Goal: Task Accomplishment & Management: Use online tool/utility

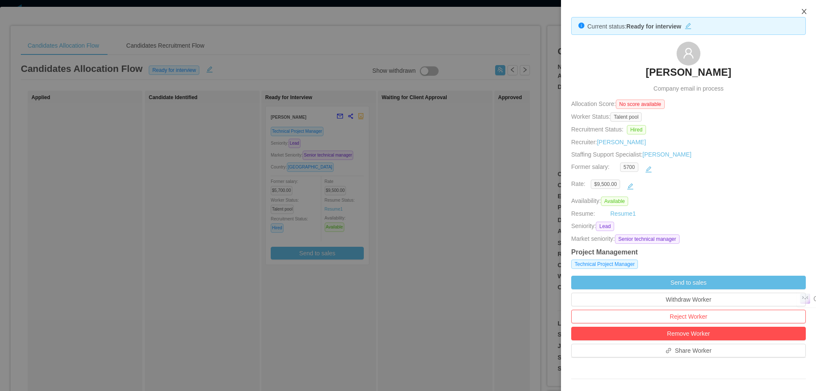
click at [806, 9] on icon "icon: close" at bounding box center [804, 11] width 7 height 7
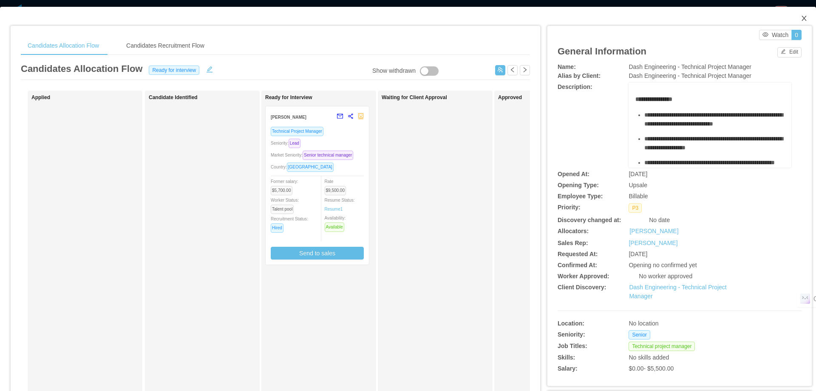
scroll to position [123, 0]
click at [802, 18] on span "Close" at bounding box center [805, 19] width 24 height 24
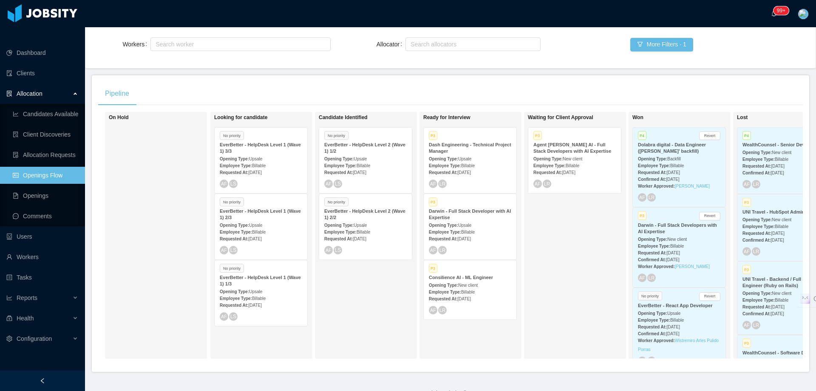
click at [483, 227] on div "Employee Type: Billable" at bounding box center [470, 231] width 82 height 9
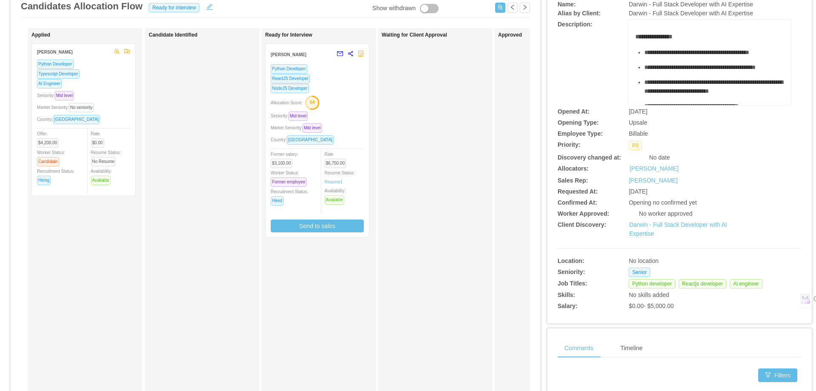
scroll to position [42, 0]
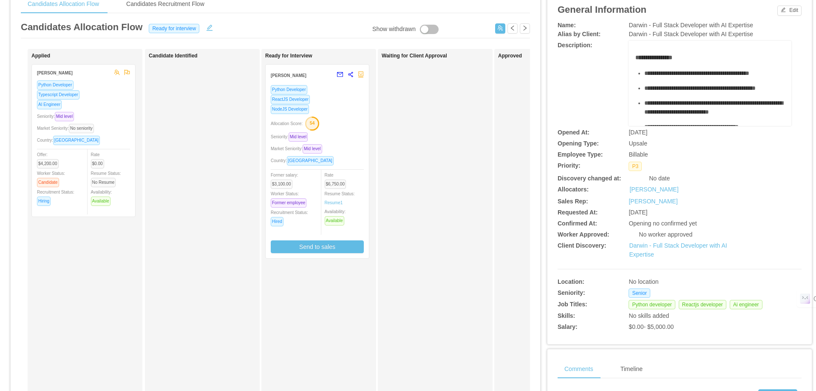
click at [335, 102] on div "ReactJS Developer" at bounding box center [317, 99] width 93 height 10
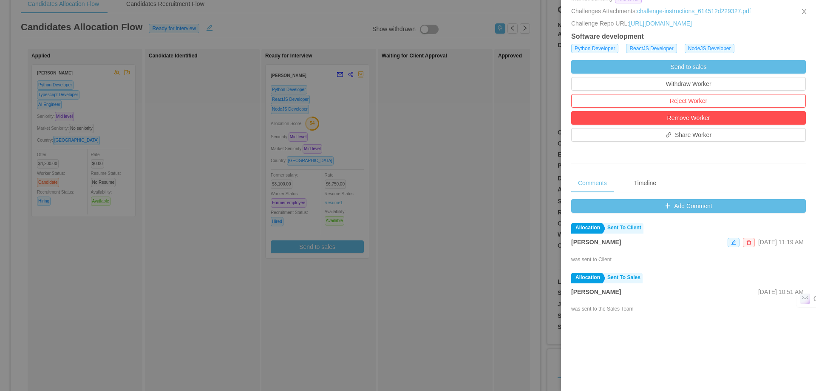
scroll to position [255, 0]
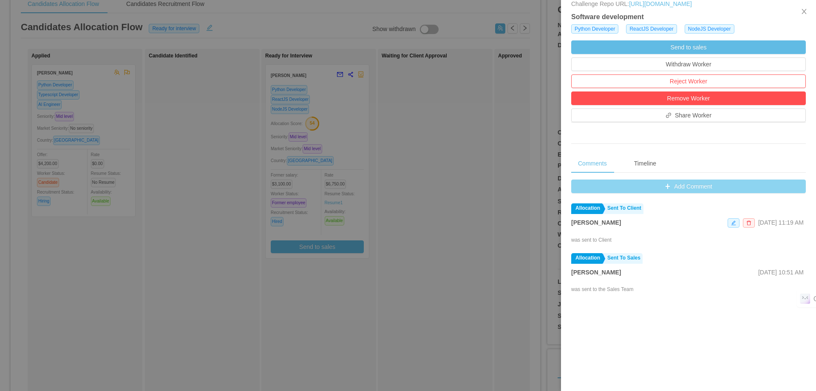
click at [680, 193] on button "Add Comment" at bounding box center [688, 186] width 235 height 14
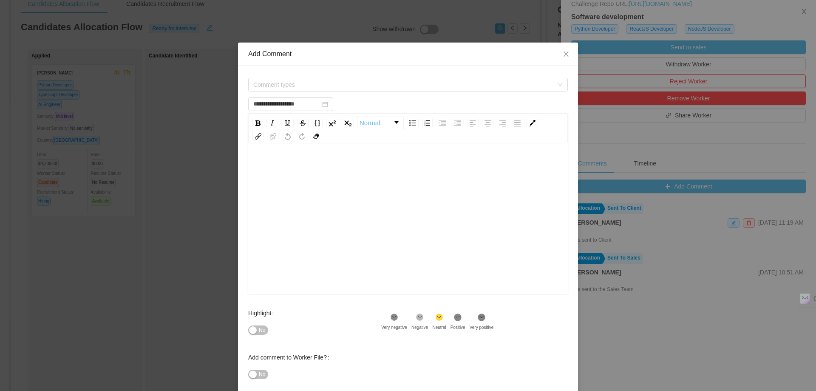
drag, startPoint x: 453, startPoint y: 151, endPoint x: 432, endPoint y: 173, distance: 30.1
click at [432, 173] on div "rdw-editor" at bounding box center [408, 166] width 307 height 17
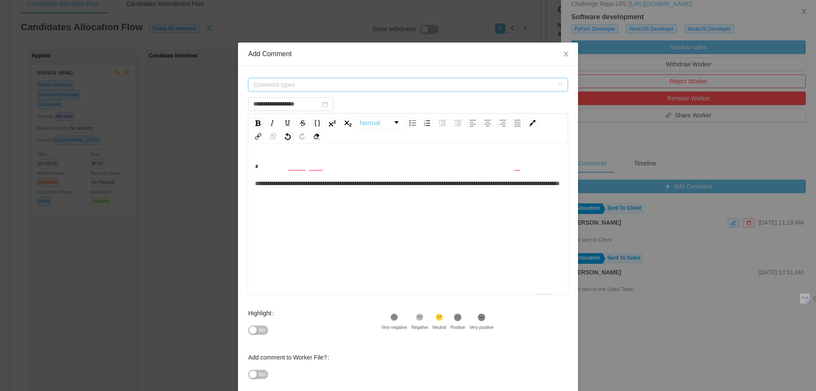
click at [426, 78] on span "Comment types" at bounding box center [408, 85] width 320 height 14
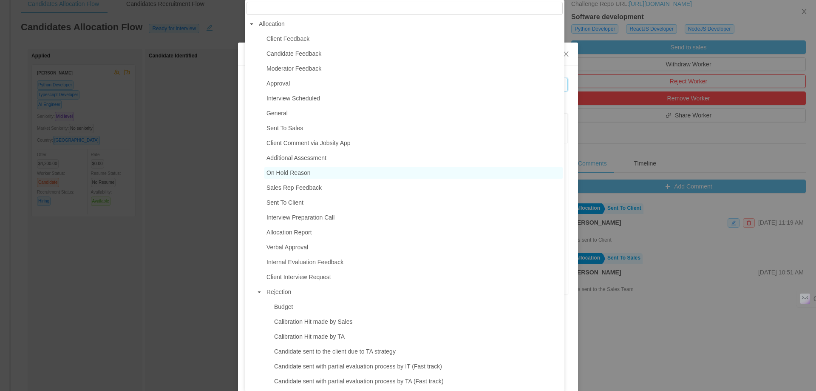
click at [321, 172] on span "On Hold Reason" at bounding box center [413, 172] width 298 height 11
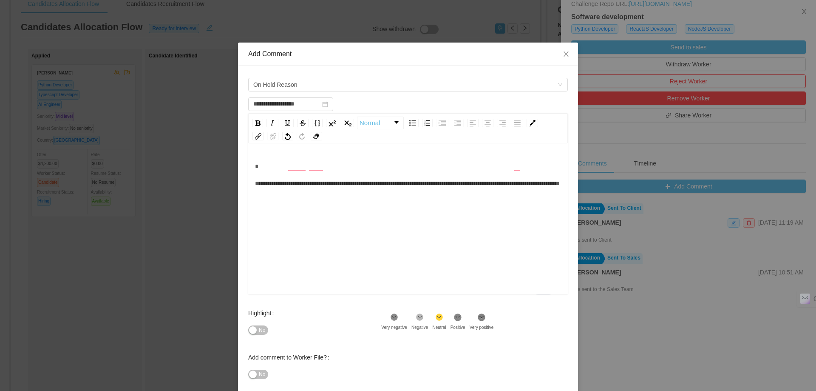
click at [355, 186] on div "**********" at bounding box center [408, 175] width 307 height 34
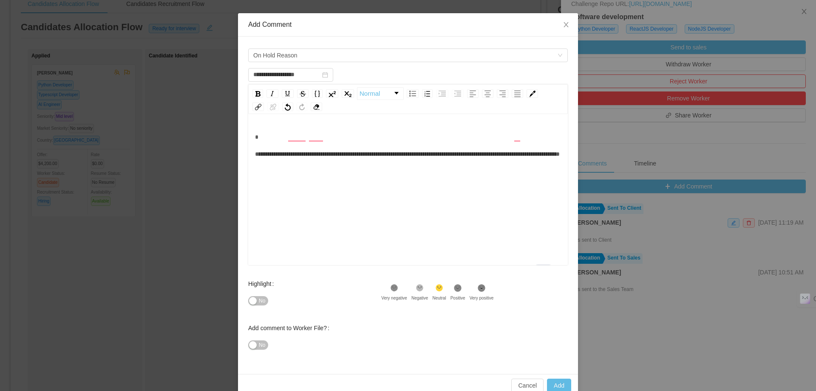
scroll to position [45, 0]
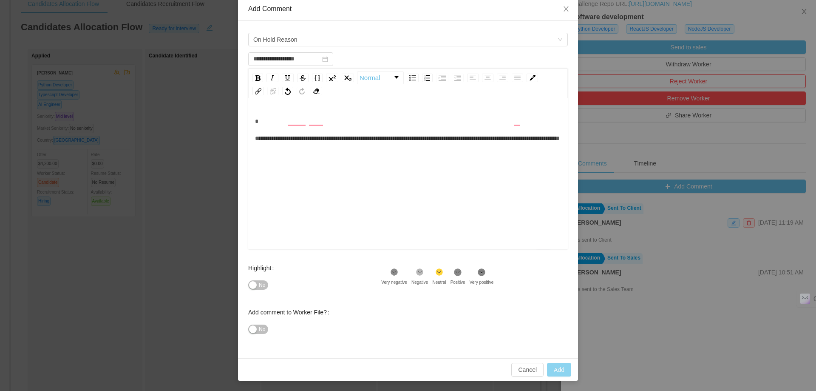
type input "**********"
click at [553, 369] on button "Add" at bounding box center [559, 370] width 24 height 14
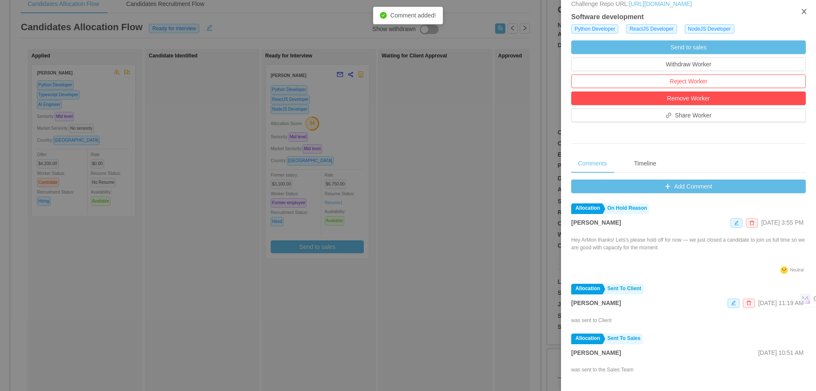
click at [802, 9] on icon "icon: close" at bounding box center [804, 11] width 7 height 7
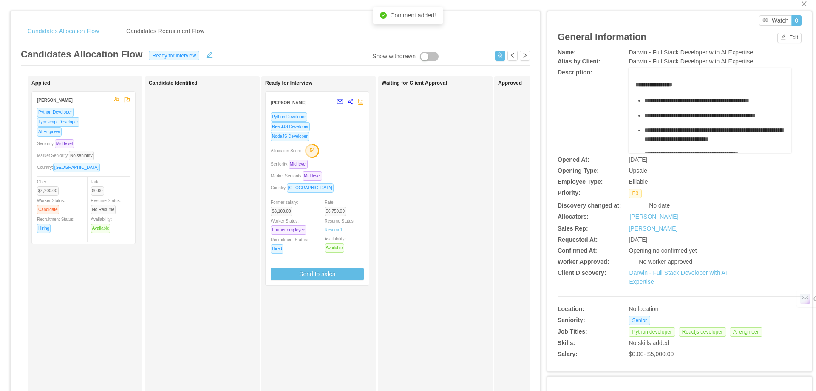
scroll to position [0, 0]
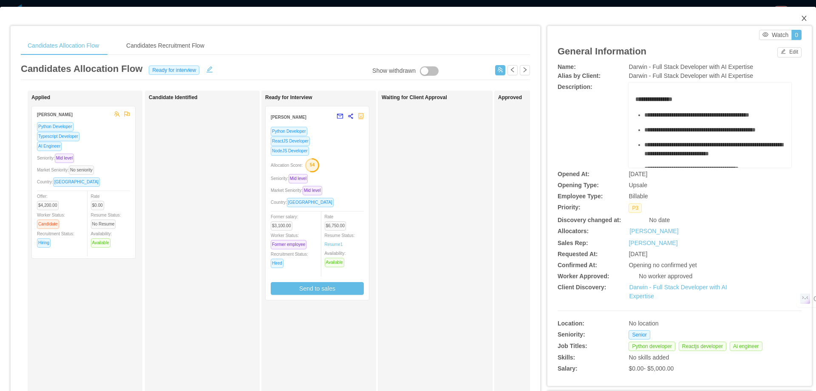
click at [801, 21] on icon "icon: close" at bounding box center [804, 18] width 7 height 7
